Goal: Information Seeking & Learning: Find specific fact

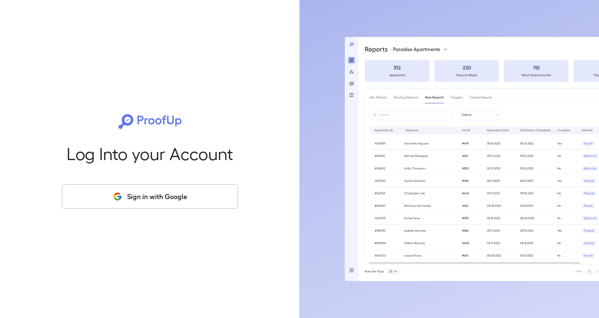
click at [116, 207] on button "Sign in with Google" at bounding box center [150, 196] width 176 height 25
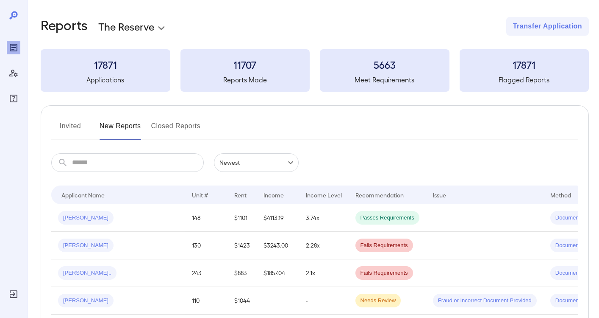
click at [137, 34] on body "**********" at bounding box center [299, 159] width 599 height 318
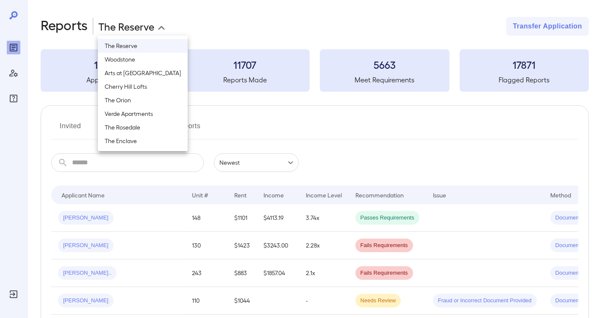
click at [128, 113] on li "Verde Apartments" at bounding box center [143, 114] width 90 height 14
type input "**********"
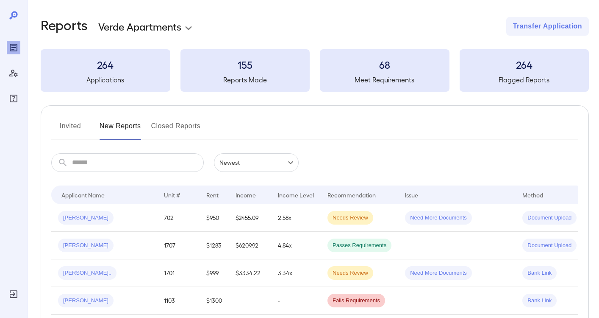
click at [72, 120] on button "Invited" at bounding box center [70, 129] width 38 height 20
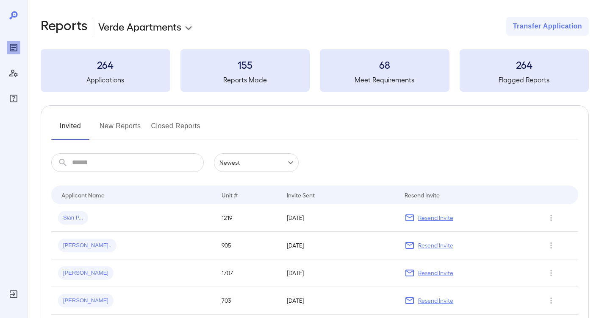
click at [118, 128] on button "New Reports" at bounding box center [121, 129] width 42 height 20
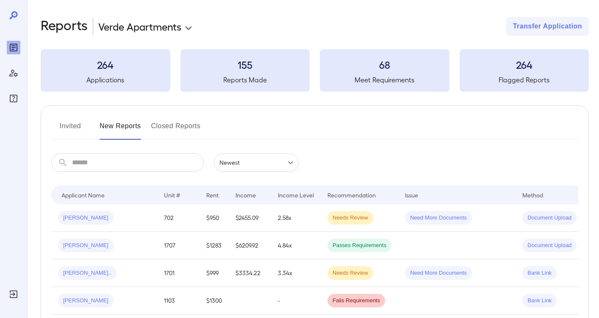
click at [133, 161] on input "text" at bounding box center [138, 162] width 132 height 19
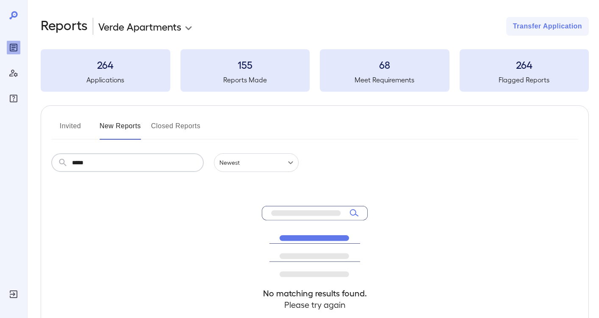
type input "******"
click at [117, 159] on input "******" at bounding box center [138, 162] width 132 height 19
drag, startPoint x: 136, startPoint y: 133, endPoint x: 73, endPoint y: 125, distance: 63.2
click at [73, 125] on div "Invited New Reports Closed Reports" at bounding box center [314, 129] width 527 height 20
click at [73, 125] on button "Invited" at bounding box center [70, 129] width 38 height 20
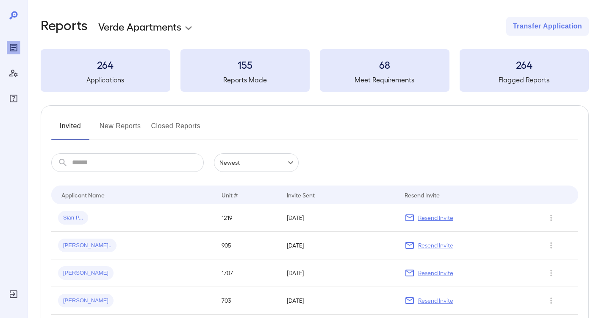
click at [123, 129] on button "New Reports" at bounding box center [121, 129] width 42 height 20
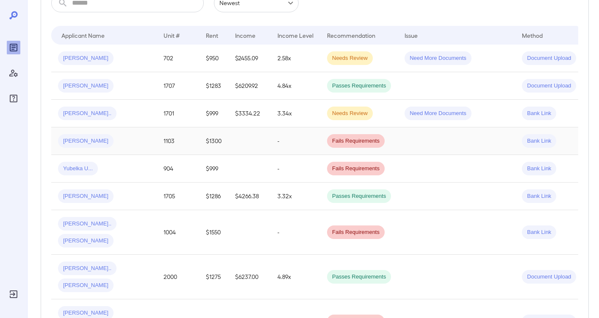
scroll to position [162, 0]
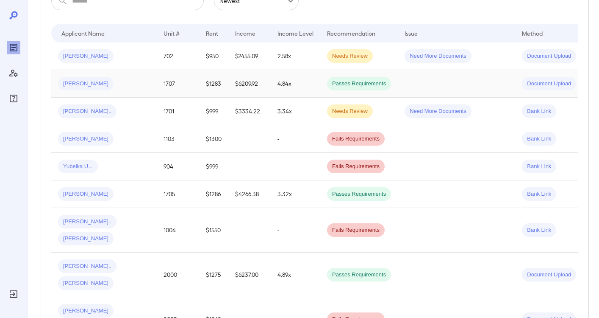
click at [113, 79] on div "[PERSON_NAME]" at bounding box center [104, 84] width 92 height 14
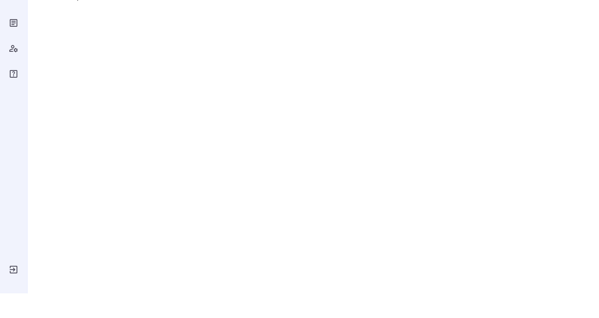
scroll to position [25, 0]
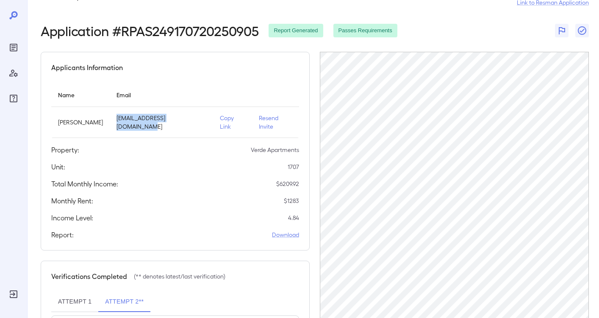
drag, startPoint x: 119, startPoint y: 125, endPoint x: 172, endPoint y: 125, distance: 52.6
click at [172, 125] on p "[EMAIL_ADDRESS][DOMAIN_NAME]" at bounding box center [162, 122] width 90 height 17
drag, startPoint x: 117, startPoint y: 123, endPoint x: 204, endPoint y: 123, distance: 86.5
click at [204, 123] on td "[EMAIL_ADDRESS][DOMAIN_NAME]" at bounding box center [161, 122] width 103 height 31
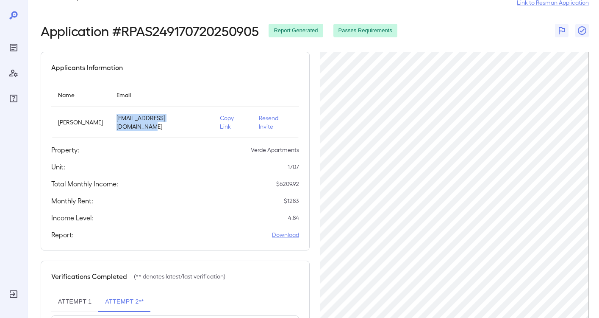
click at [204, 123] on p "[EMAIL_ADDRESS][DOMAIN_NAME]" at bounding box center [162, 122] width 90 height 17
drag, startPoint x: 204, startPoint y: 123, endPoint x: 137, endPoint y: 122, distance: 67.0
click at [137, 122] on p "[EMAIL_ADDRESS][DOMAIN_NAME]" at bounding box center [162, 122] width 90 height 17
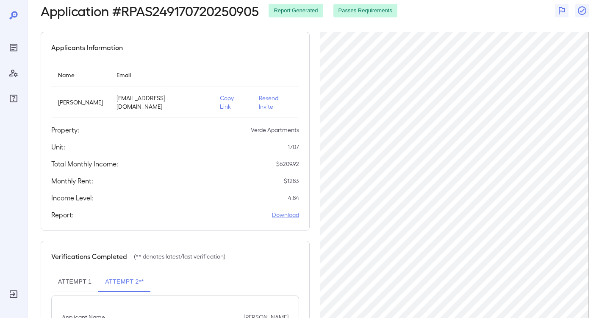
scroll to position [16, 0]
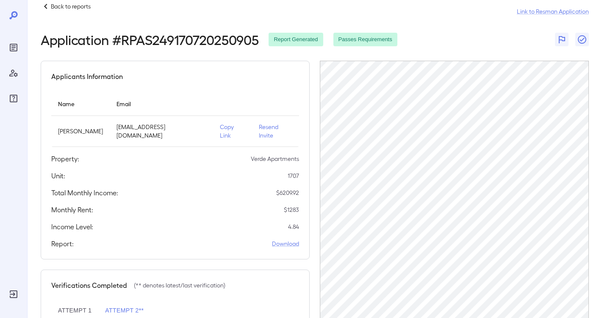
click at [46, 11] on icon at bounding box center [46, 6] width 10 height 10
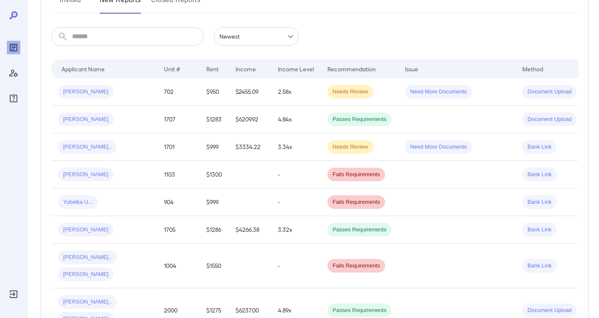
scroll to position [129, 0]
